Goal: Information Seeking & Learning: Compare options

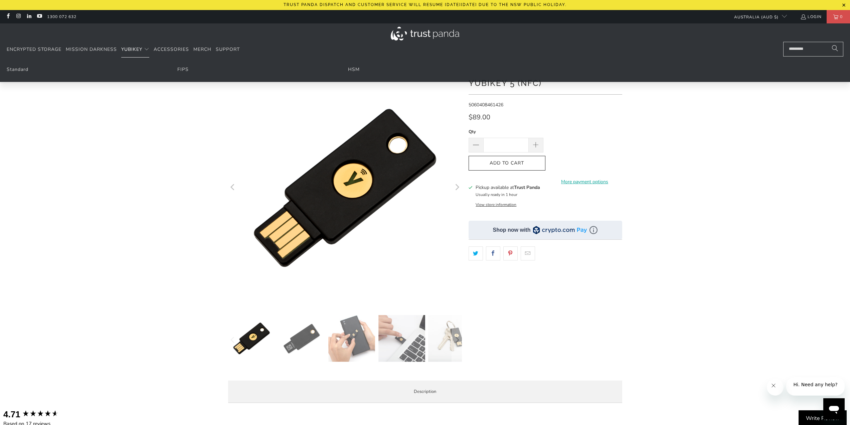
click at [129, 50] on span "YubiKey" at bounding box center [131, 49] width 21 height 6
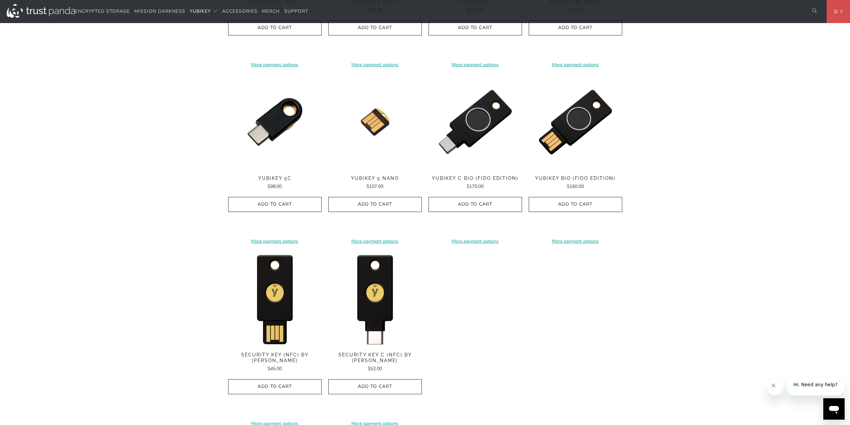
scroll to position [501, 0]
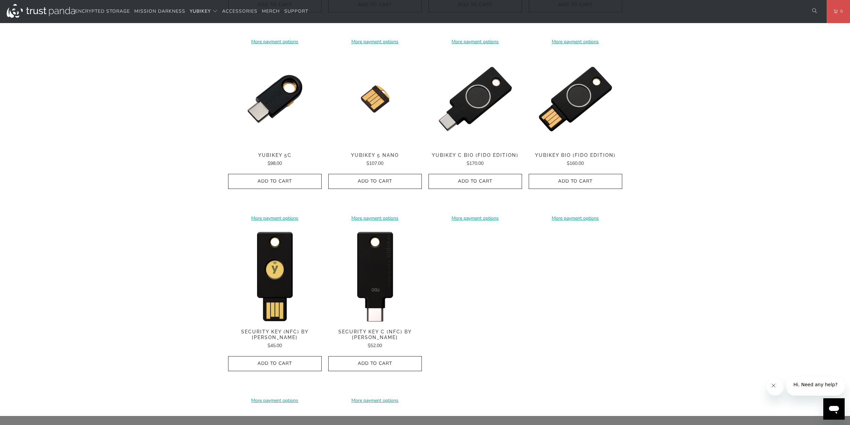
click at [372, 305] on img at bounding box center [375, 275] width 94 height 94
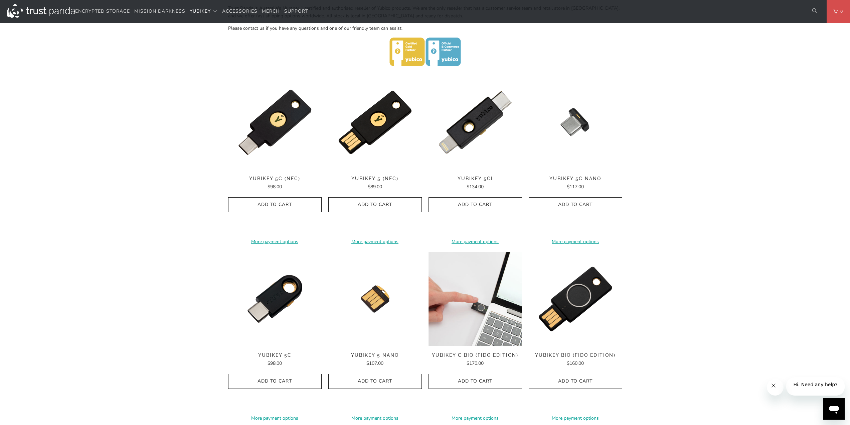
scroll to position [301, 0]
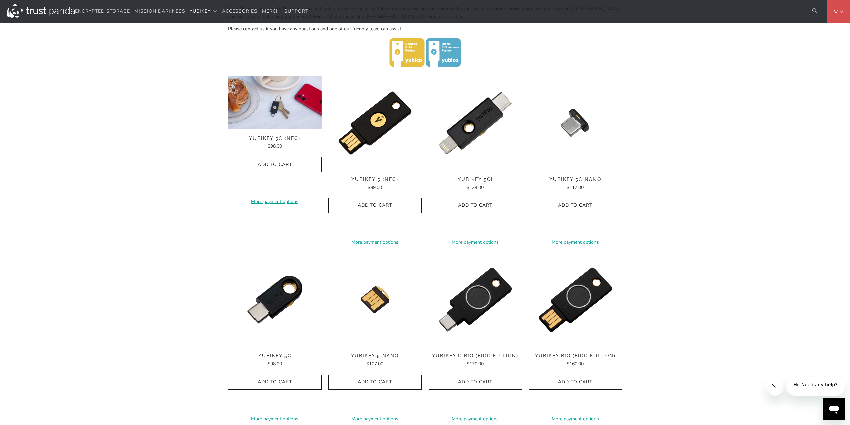
click at [279, 133] on div "**********" at bounding box center [275, 160] width 94 height 168
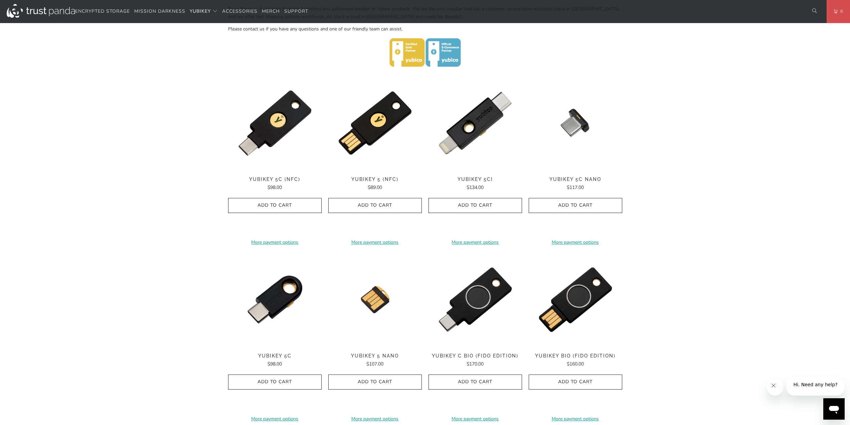
click at [174, 248] on div "Home / YubiKey for Businesses and Professionals YubiKey 5 Series Multi-protocol…" at bounding box center [425, 188] width 850 height 856
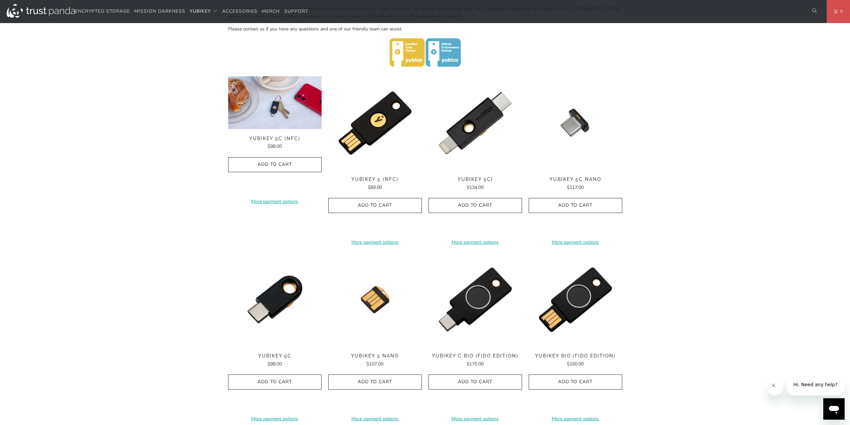
click at [285, 114] on img at bounding box center [275, 102] width 94 height 53
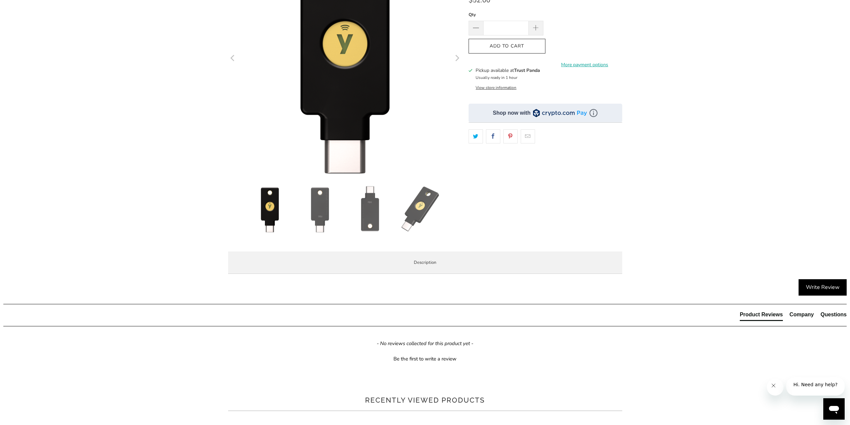
scroll to position [134, 0]
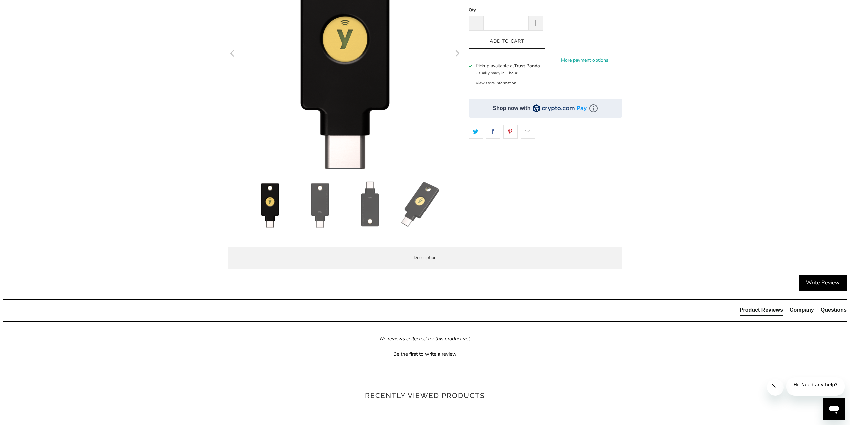
click at [0, 0] on span "Specifications" at bounding box center [0, 0] width 0 height 0
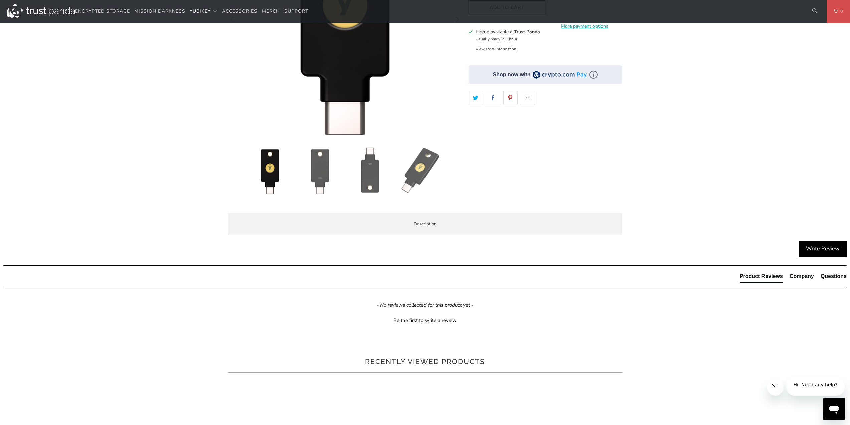
scroll to position [167, 0]
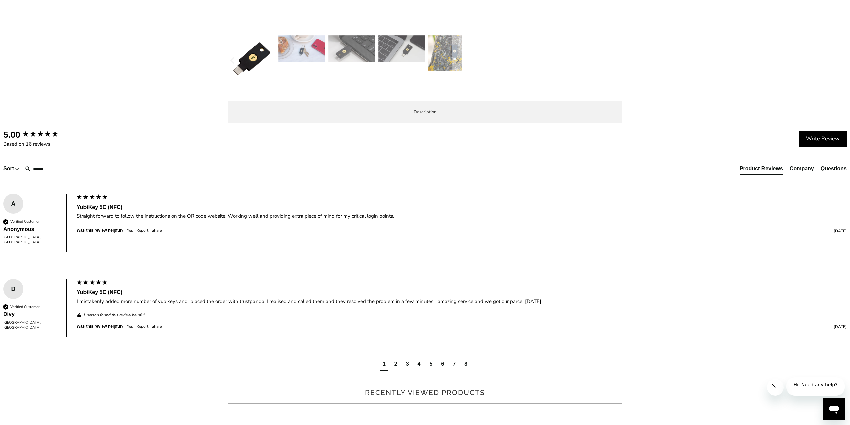
scroll to position [301, 0]
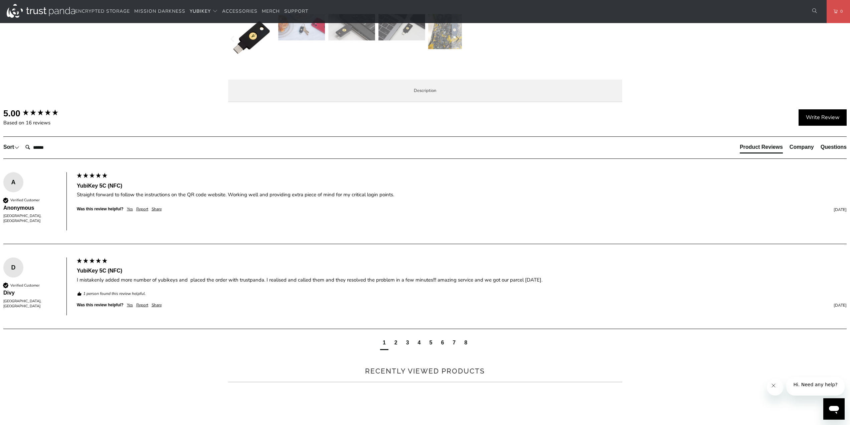
click at [0, 0] on li "Specifications" at bounding box center [0, 0] width 0 height 0
